Goal: Find specific fact: Find specific fact

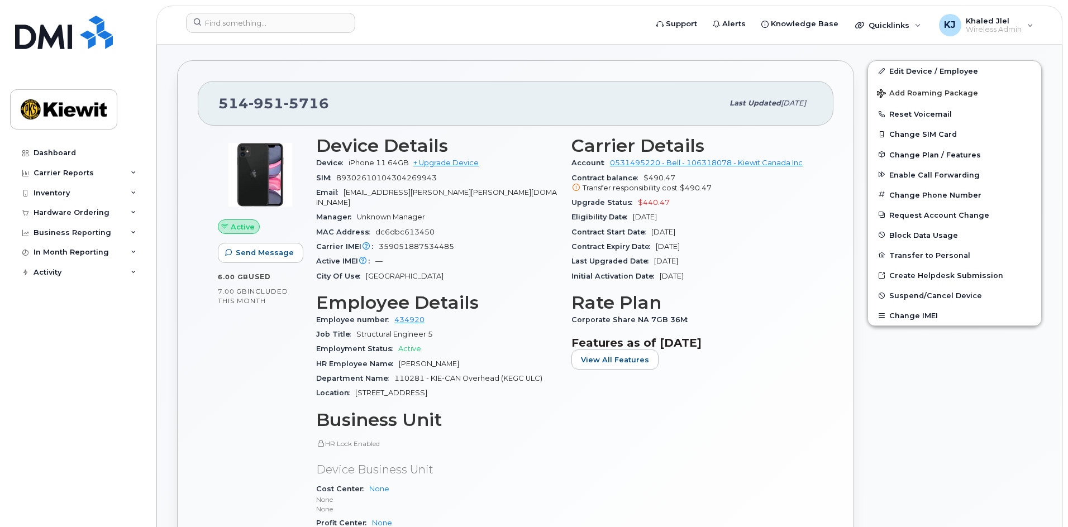
scroll to position [279, 0]
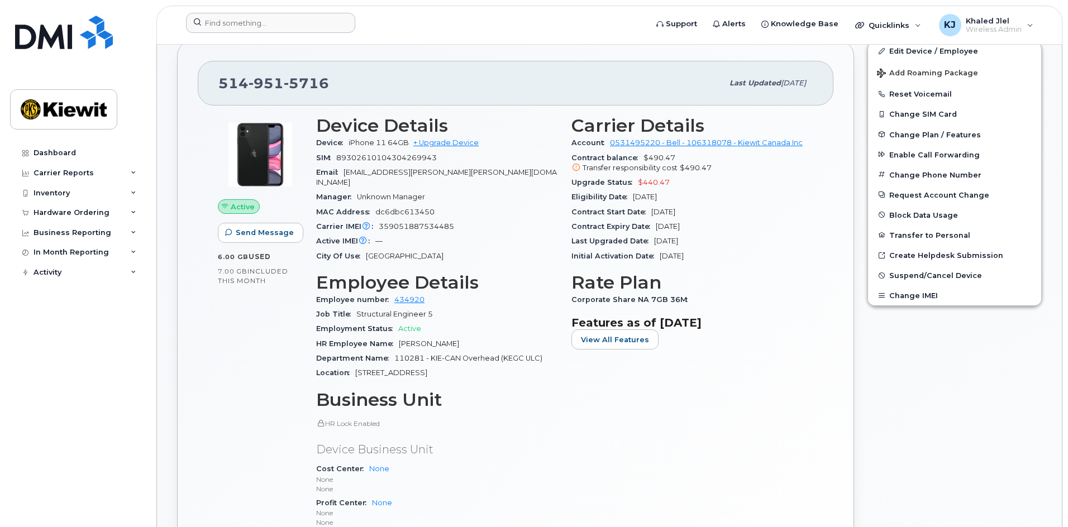
click at [497, 34] on div at bounding box center [413, 25] width 472 height 25
click at [501, 19] on form at bounding box center [413, 23] width 454 height 20
click at [797, 438] on div "Carrier Details Account 0531495220 - Bell - 106318078 - [PERSON_NAME] Canada In…" at bounding box center [692, 344] width 255 height 470
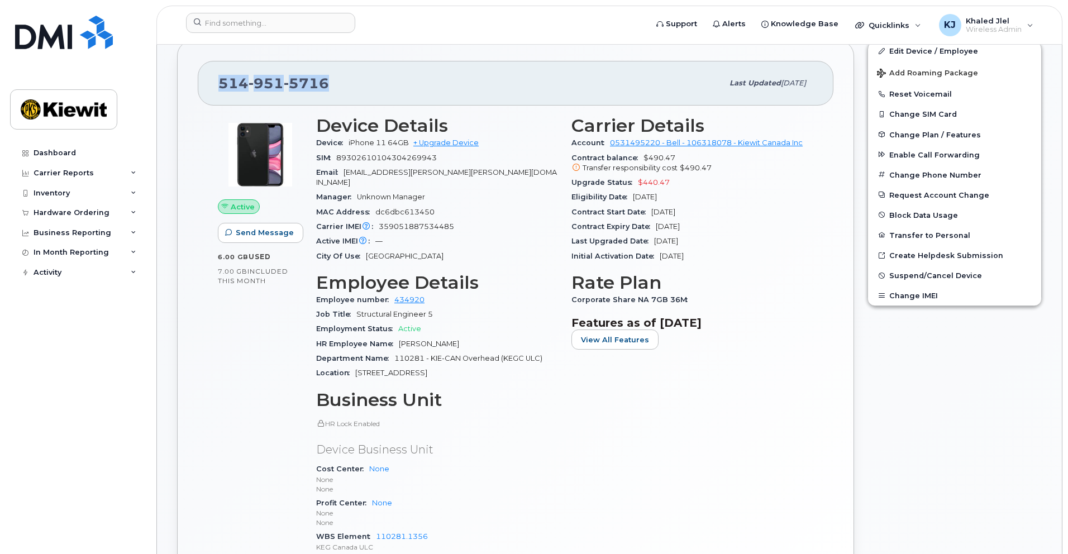
drag, startPoint x: 292, startPoint y: 91, endPoint x: 216, endPoint y: 87, distance: 76.1
click at [216, 87] on div "[PHONE_NUMBER] Last updated [DATE]" at bounding box center [516, 83] width 636 height 45
copy span "[PHONE_NUMBER]"
click at [563, 405] on div "Device Details Device iPhone 11 64GB + Upgrade Device SIM [TECHNICAL_ID] Email …" at bounding box center [437, 344] width 255 height 470
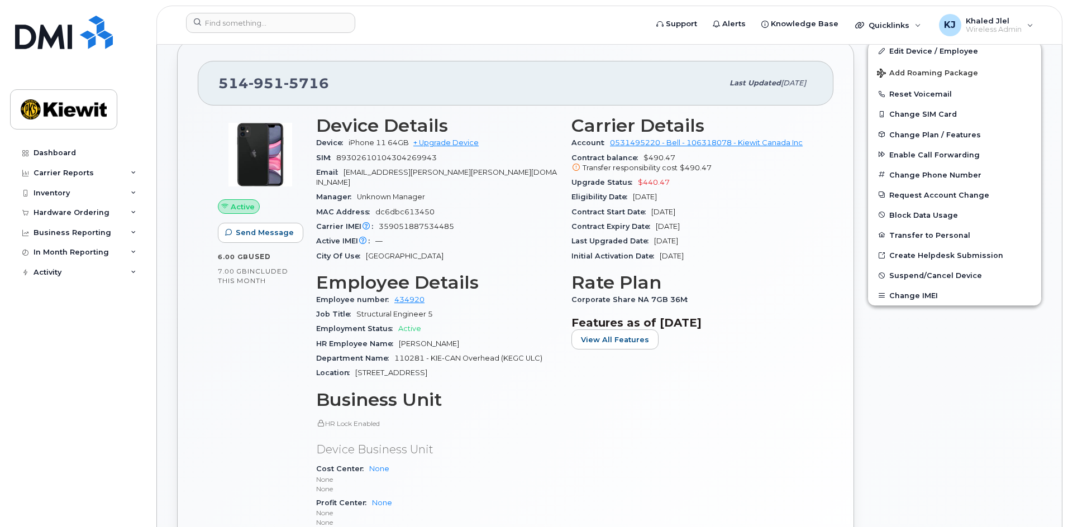
click at [812, 367] on div "Carrier Details Account 0531495220 - Bell - 106318078 - [PERSON_NAME] Canada In…" at bounding box center [692, 344] width 255 height 470
click at [733, 205] on div "Contract Start Date [DATE]" at bounding box center [693, 212] width 242 height 15
click at [523, 249] on div "City Of Use [GEOGRAPHIC_DATA]" at bounding box center [437, 256] width 242 height 15
click at [379, 222] on div "Carrier IMEI Carrier IMEI is reported during the last billing cycle or change o…" at bounding box center [437, 227] width 242 height 15
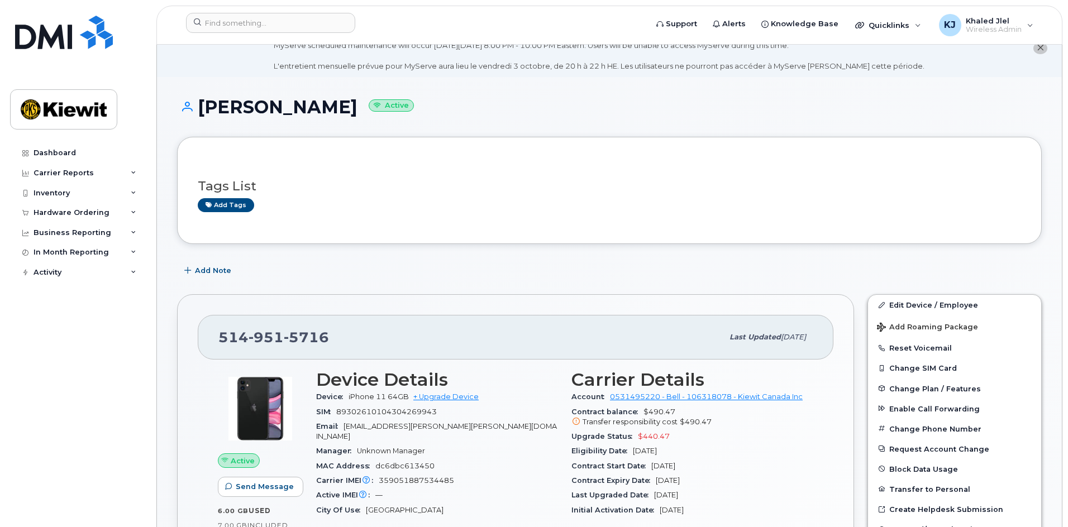
scroll to position [0, 0]
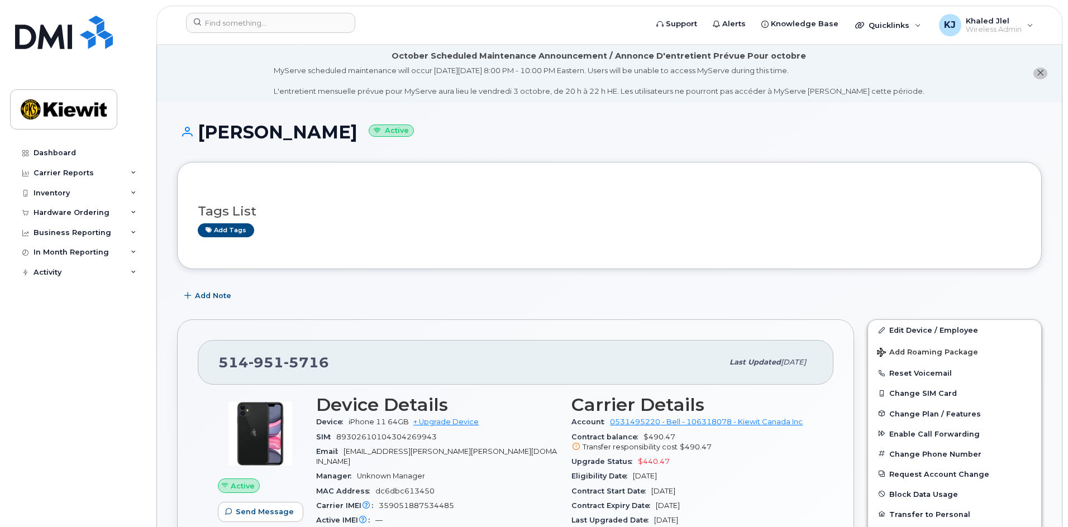
click at [726, 217] on h3 "Tags List" at bounding box center [610, 212] width 824 height 14
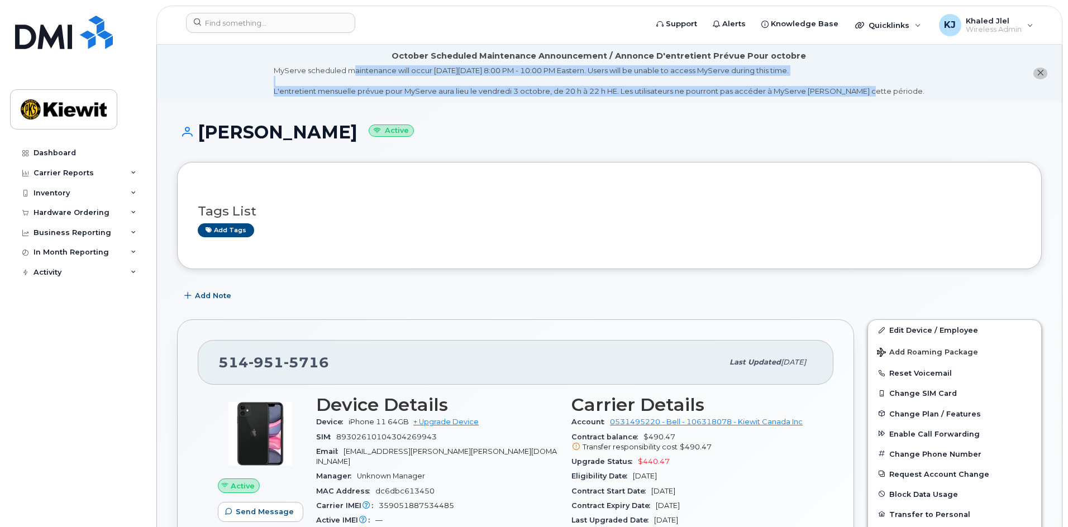
drag, startPoint x: 375, startPoint y: 56, endPoint x: 877, endPoint y: 96, distance: 502.8
click at [877, 96] on div "October Scheduled Maintenance Announcement / Annonce D'entretient Prévue Pour o…" at bounding box center [599, 73] width 651 height 46
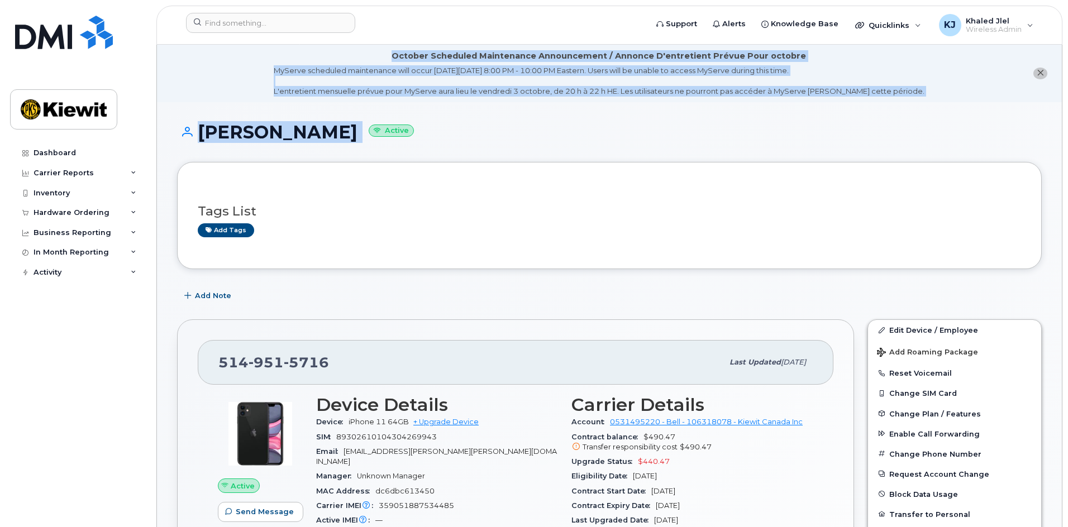
drag, startPoint x: 400, startPoint y: 53, endPoint x: 951, endPoint y: 110, distance: 554.4
